Goal: Task Accomplishment & Management: Manage account settings

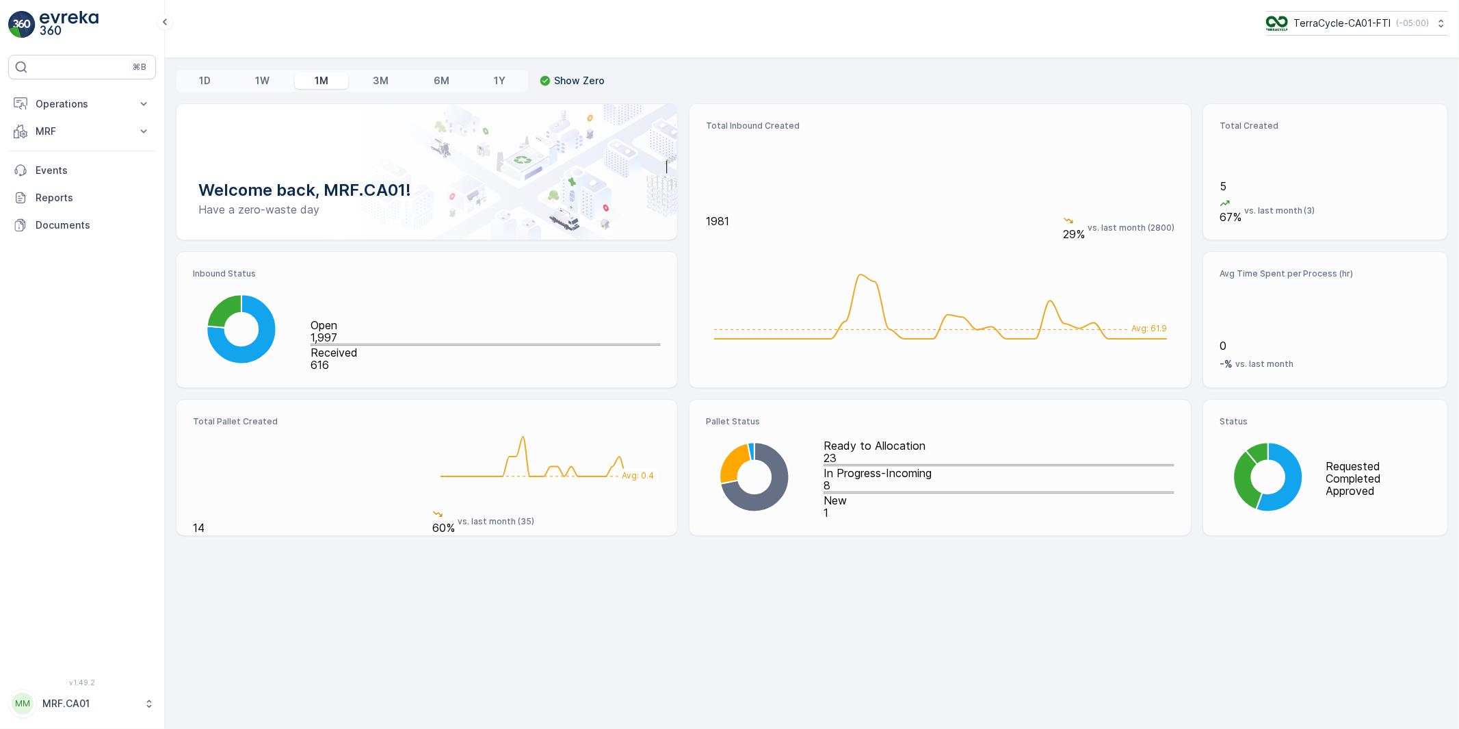
click at [94, 706] on p "MRF.CA01" at bounding box center [89, 703] width 94 height 14
click at [69, 128] on p "MRF" at bounding box center [82, 132] width 93 height 14
click at [53, 187] on p "Pallet" at bounding box center [48, 193] width 26 height 14
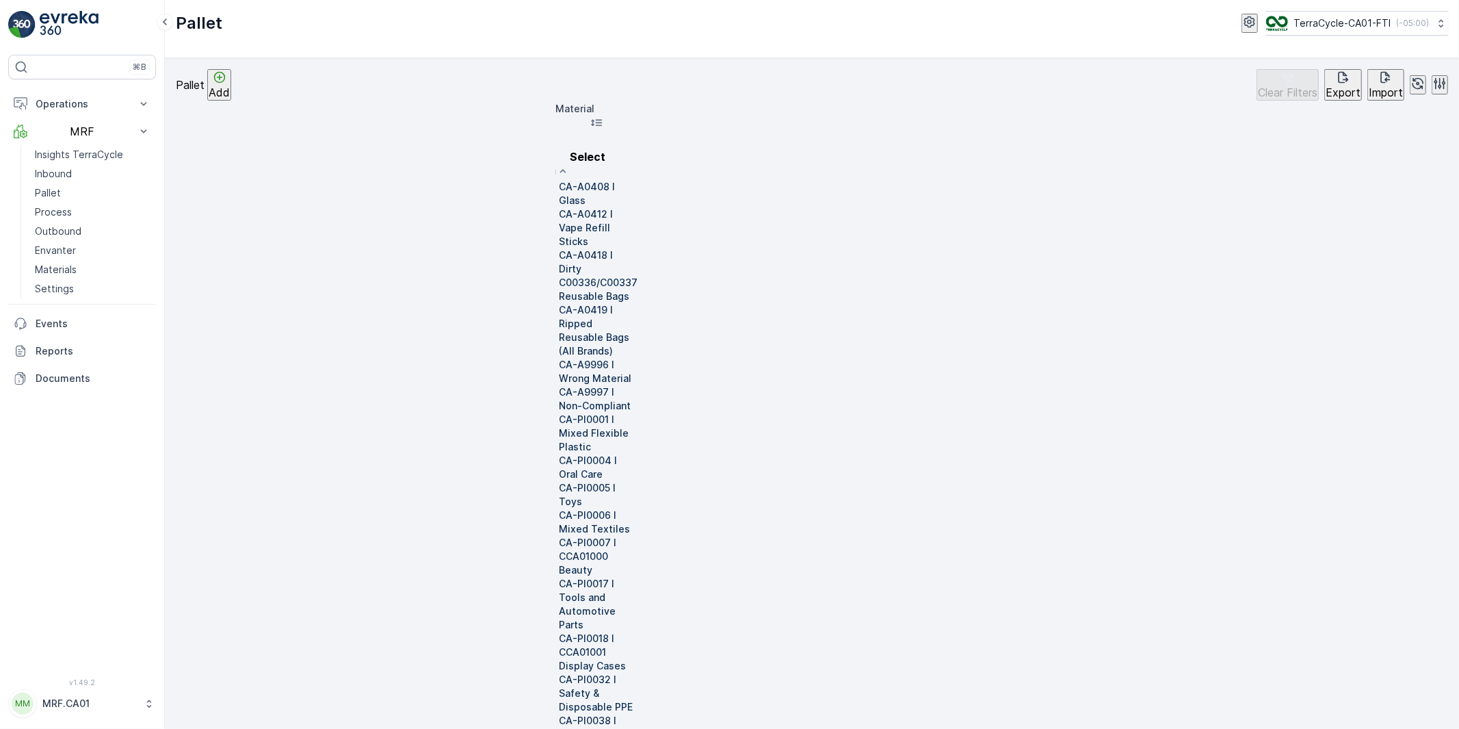
click at [638, 248] on p "CA-A0418 I Dirty C00336/C00337 Reusable Bags" at bounding box center [598, 275] width 79 height 55
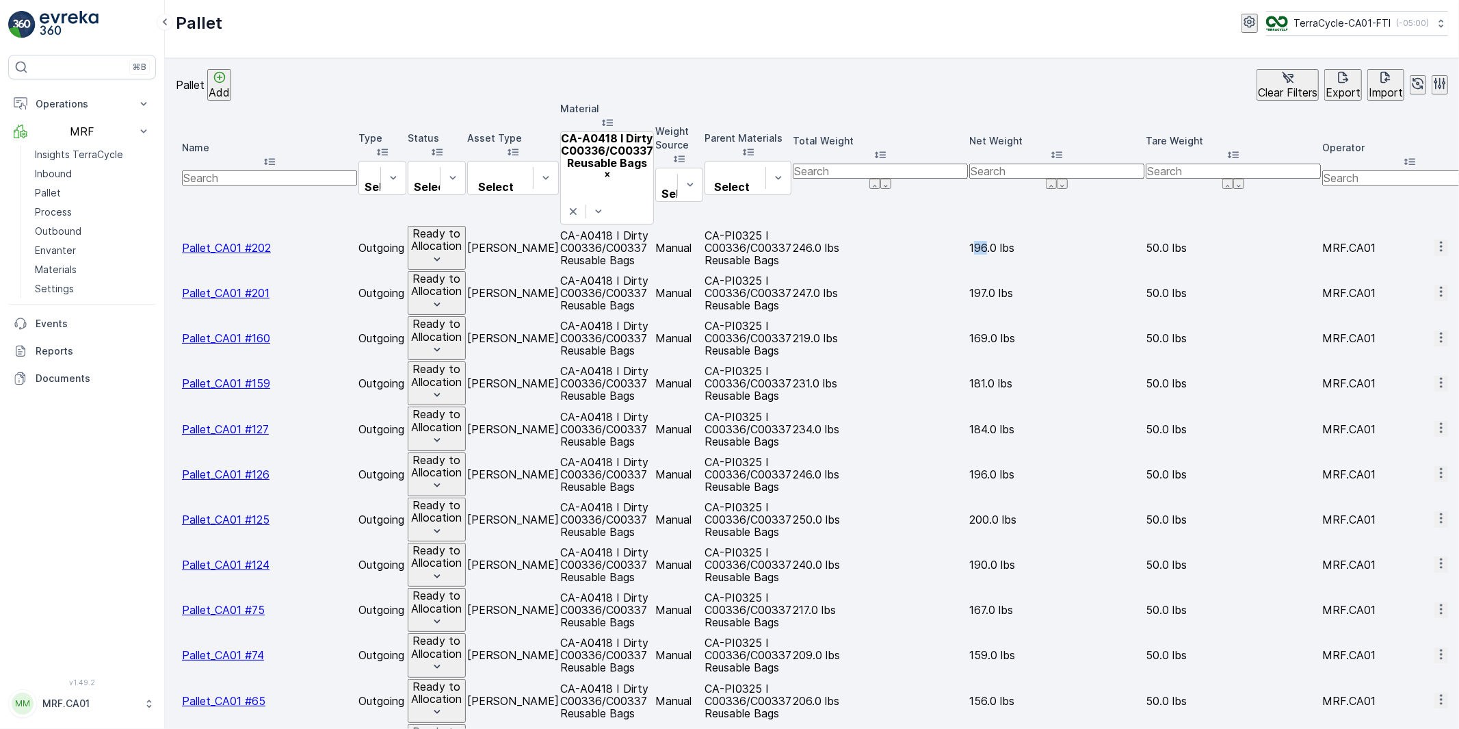
drag, startPoint x: 1136, startPoint y: 176, endPoint x: 1125, endPoint y: 177, distance: 11.7
click at [1125, 226] on td "196.0 lbs" at bounding box center [1056, 248] width 175 height 44
click at [146, 701] on icon at bounding box center [149, 703] width 14 height 14
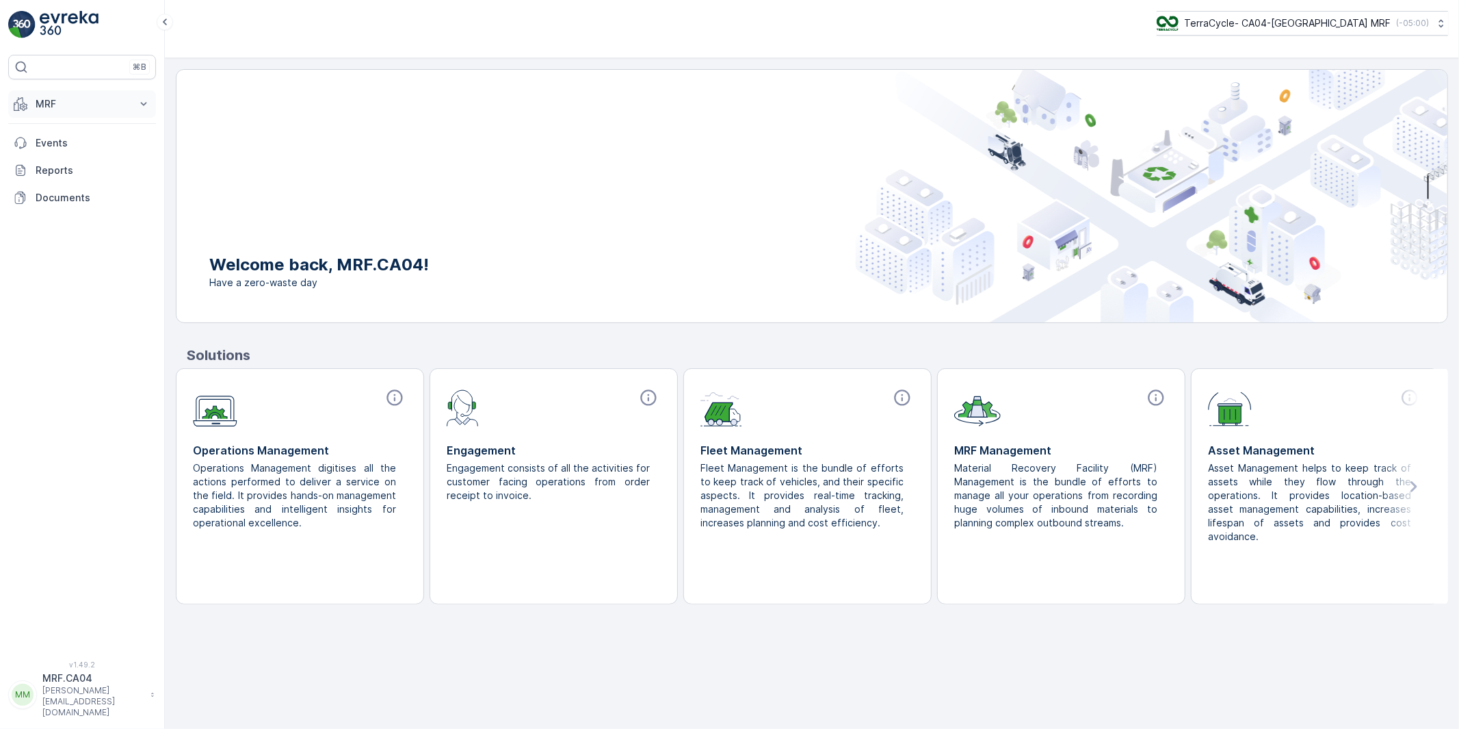
click at [55, 106] on p "MRF" at bounding box center [82, 104] width 93 height 14
click at [59, 202] on p "Outbound" at bounding box center [58, 204] width 47 height 14
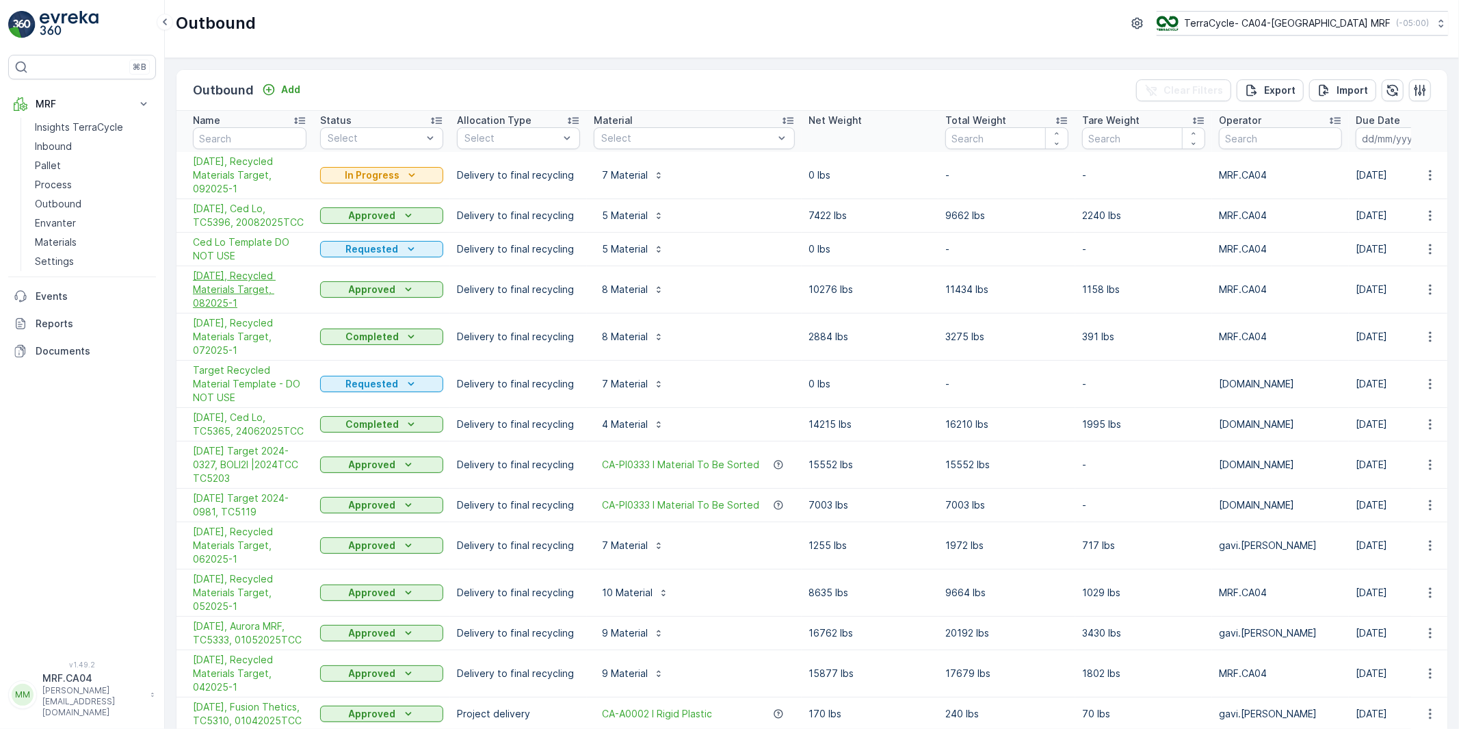
click at [246, 274] on span "08/01/25, Recycled Materials Target, 082025-1" at bounding box center [250, 289] width 114 height 41
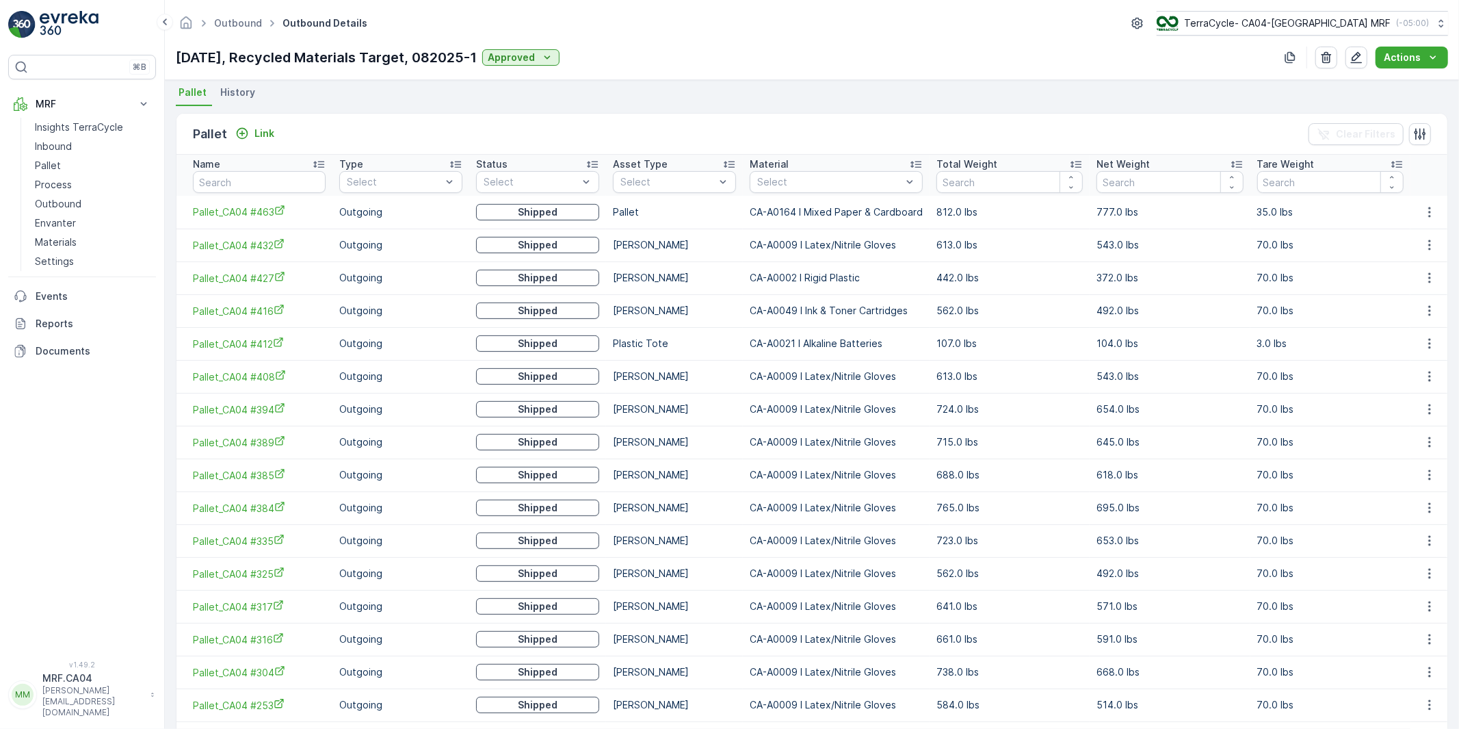
scroll to position [413, 0]
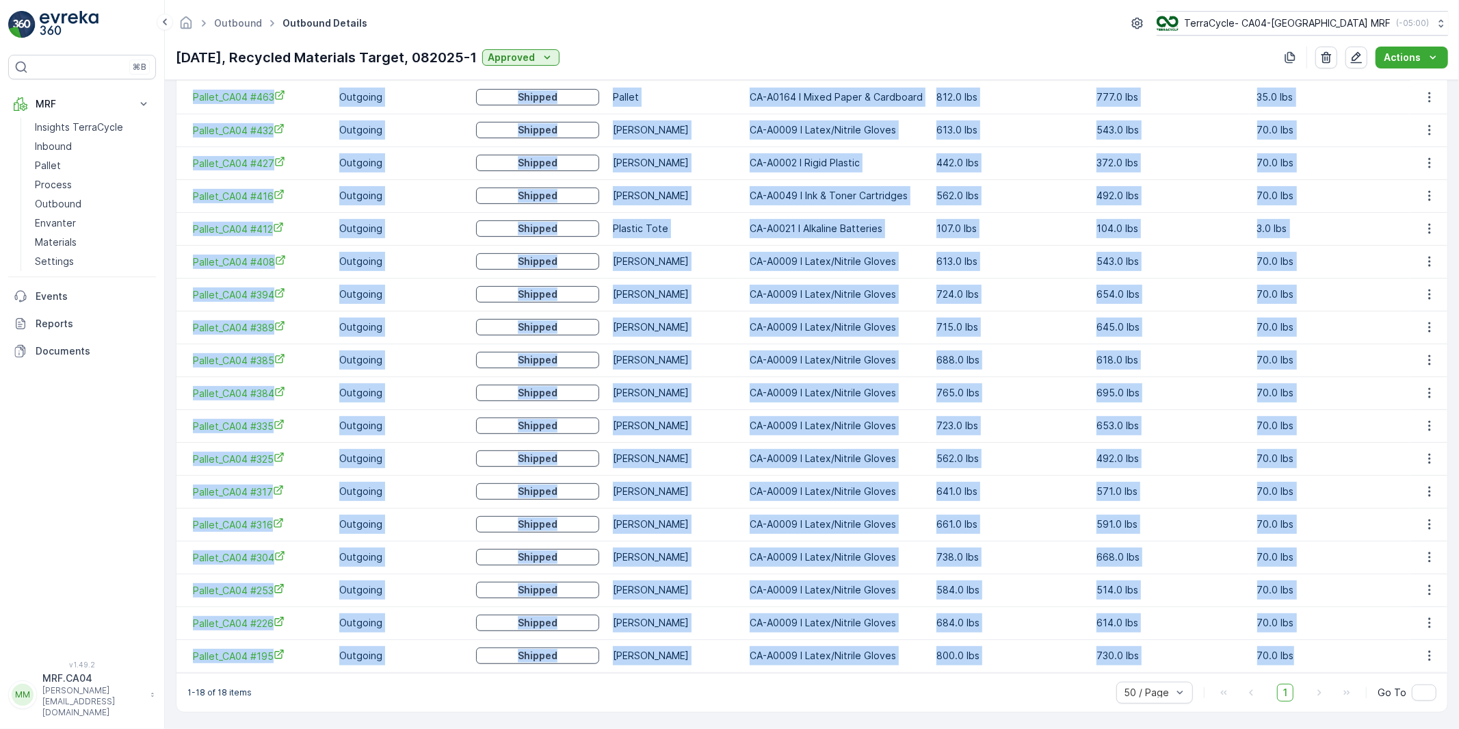
drag, startPoint x: 183, startPoint y: 94, endPoint x: 1363, endPoint y: 651, distance: 1305.2
click at [1368, 653] on tbody "Pallet_CA04 #463 Outgoing Shipped Pallet CA-A0164 I Mixed Paper & Cardboard 812…" at bounding box center [812, 376] width 1271 height 591
copy tbody "Pallet_CA04 #463 Outgoing Shipped Pallet CA-A0164 I Mixed Paper & Cardboard 812…"
click at [81, 685] on p "MRF.CA04" at bounding box center [92, 678] width 101 height 14
click at [60, 201] on p "Outbound" at bounding box center [58, 204] width 47 height 14
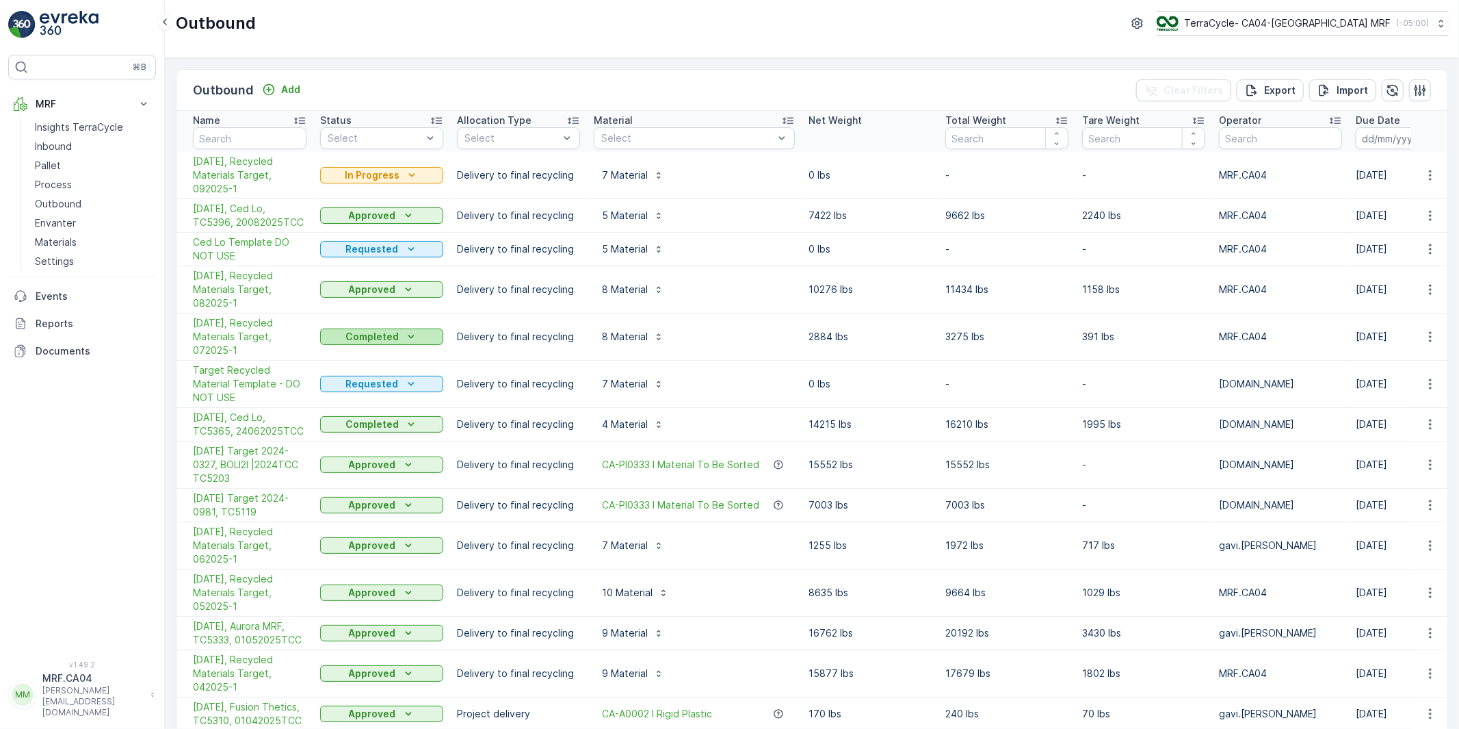
click at [410, 337] on icon "Completed" at bounding box center [411, 336] width 6 height 3
click at [343, 418] on span "Approved" at bounding box center [351, 415] width 46 height 14
click at [404, 417] on icon "Completed" at bounding box center [411, 424] width 14 height 14
click at [347, 491] on span "Approved" at bounding box center [351, 489] width 46 height 14
